Goal: Task Accomplishment & Management: Manage account settings

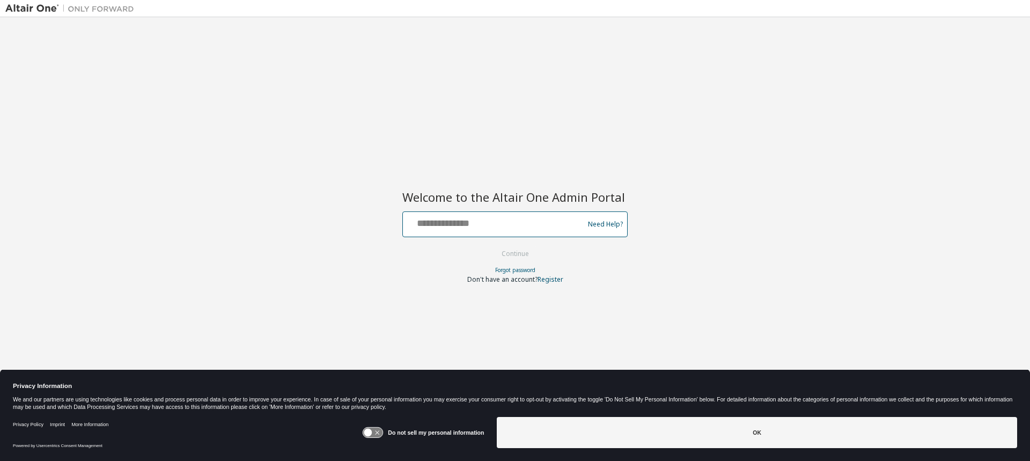
click at [473, 226] on input "text" at bounding box center [494, 222] width 175 height 16
type input "**********"
click at [490, 246] on button "Continue" at bounding box center [515, 254] width 50 height 16
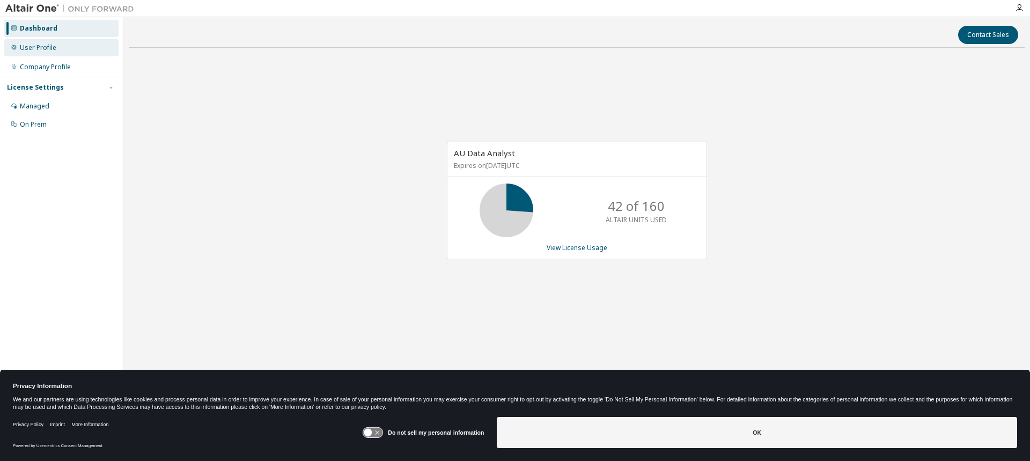
click at [61, 42] on div "User Profile" at bounding box center [61, 47] width 114 height 17
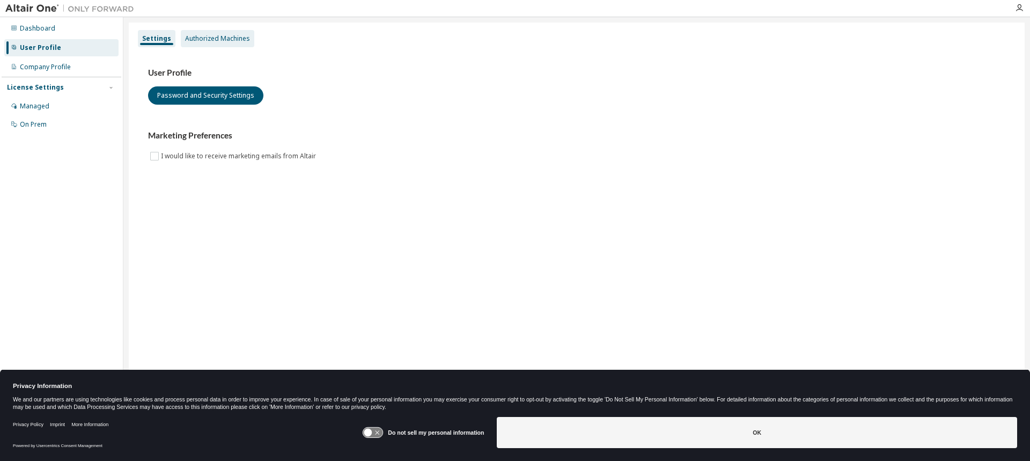
click at [224, 35] on div "Authorized Machines" at bounding box center [217, 38] width 65 height 9
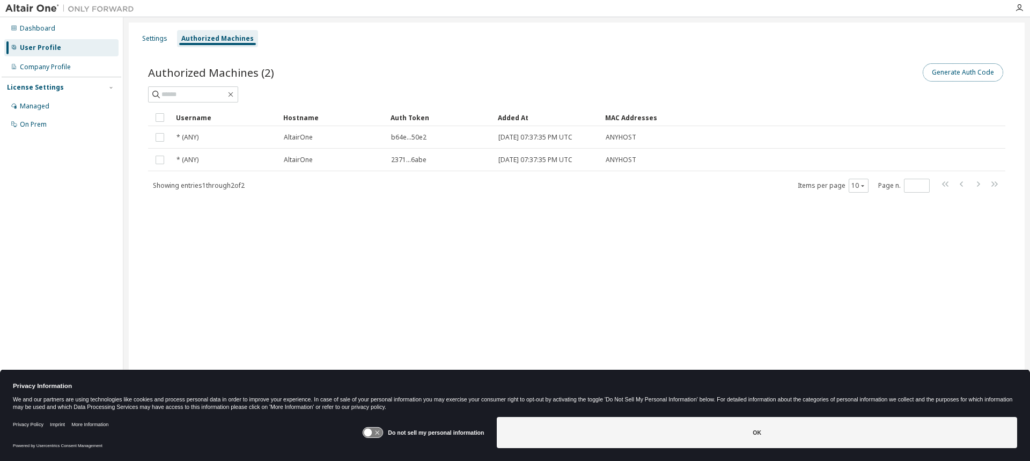
click at [959, 76] on button "Generate Auth Code" at bounding box center [962, 72] width 80 height 18
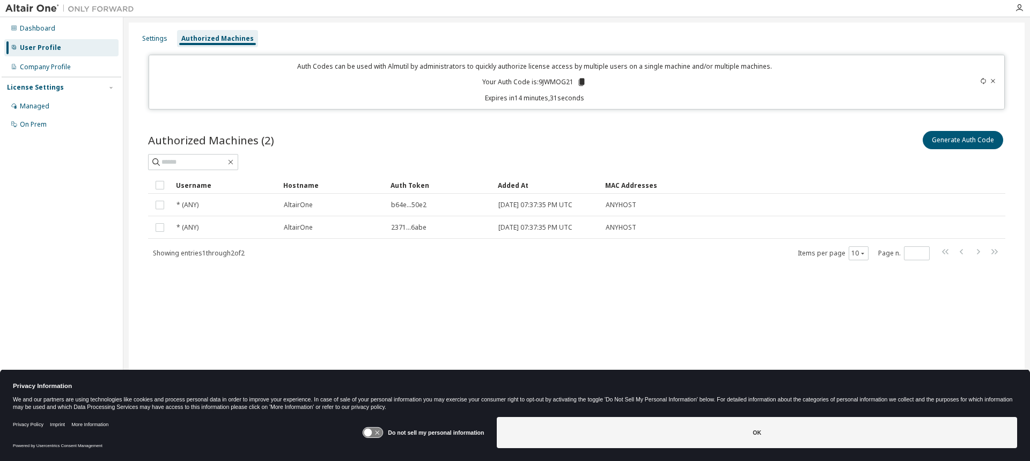
click at [846, 145] on div "Generate Auth Code" at bounding box center [791, 140] width 428 height 23
click at [582, 82] on icon at bounding box center [582, 82] width 6 height 8
